Goal: Find specific fact

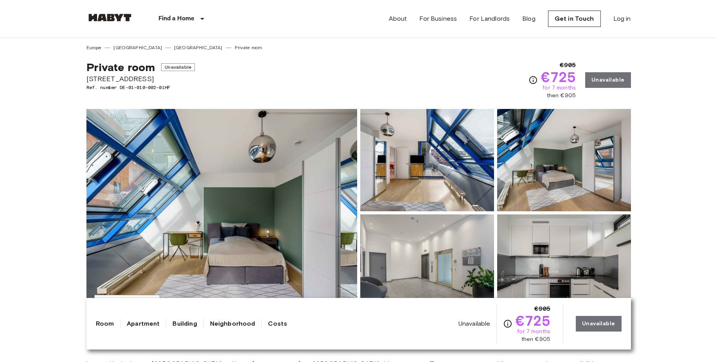
click at [111, 81] on span "[STREET_ADDRESS]" at bounding box center [140, 79] width 108 height 10
copy span "Linkstraße"
drag, startPoint x: 127, startPoint y: 88, endPoint x: 192, endPoint y: 88, distance: 64.9
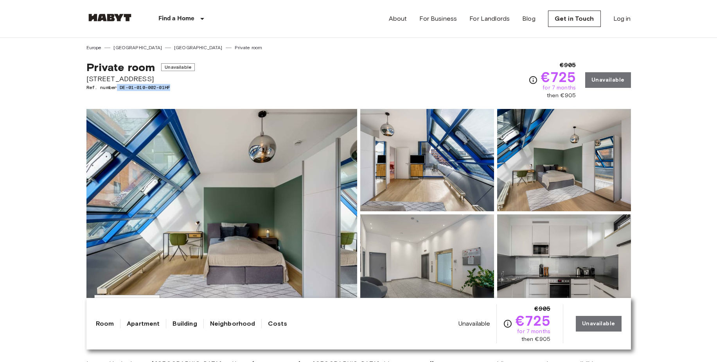
click at [188, 89] on span "Ref. number DE-01-010-002-01HF" at bounding box center [140, 87] width 108 height 7
copy span "DE-01-010-002-01HF"
